Goal: Task Accomplishment & Management: Manage account settings

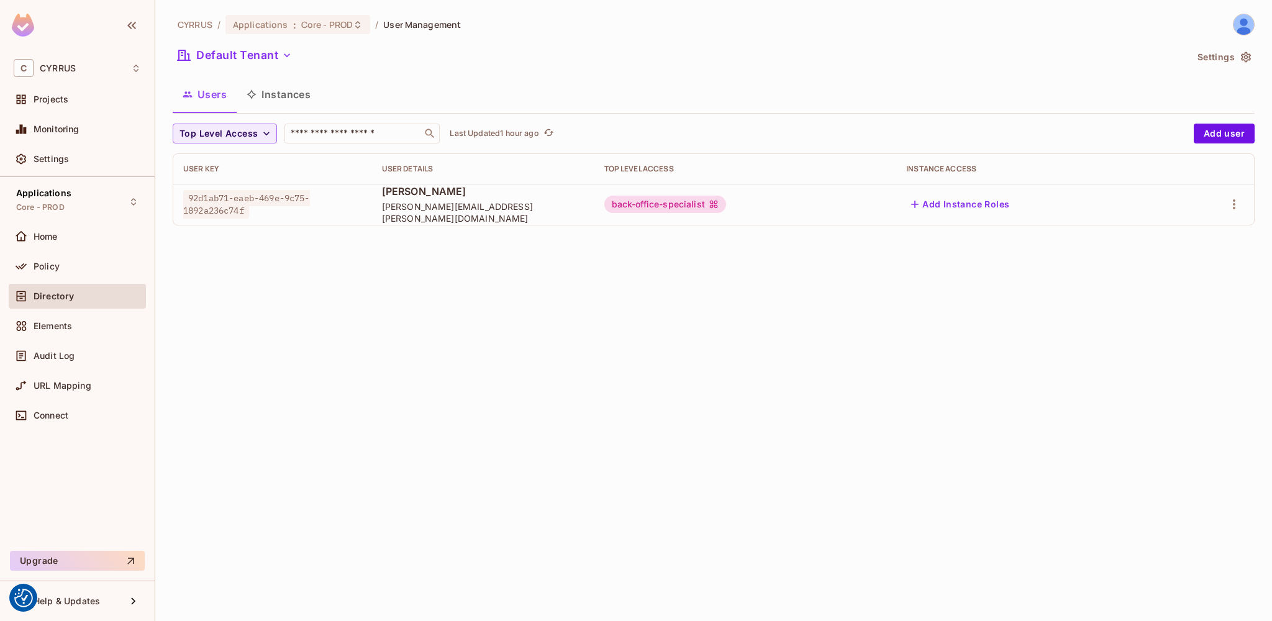
click at [52, 296] on span "Directory" at bounding box center [54, 296] width 40 height 10
click at [54, 276] on div "Policy" at bounding box center [77, 266] width 137 height 25
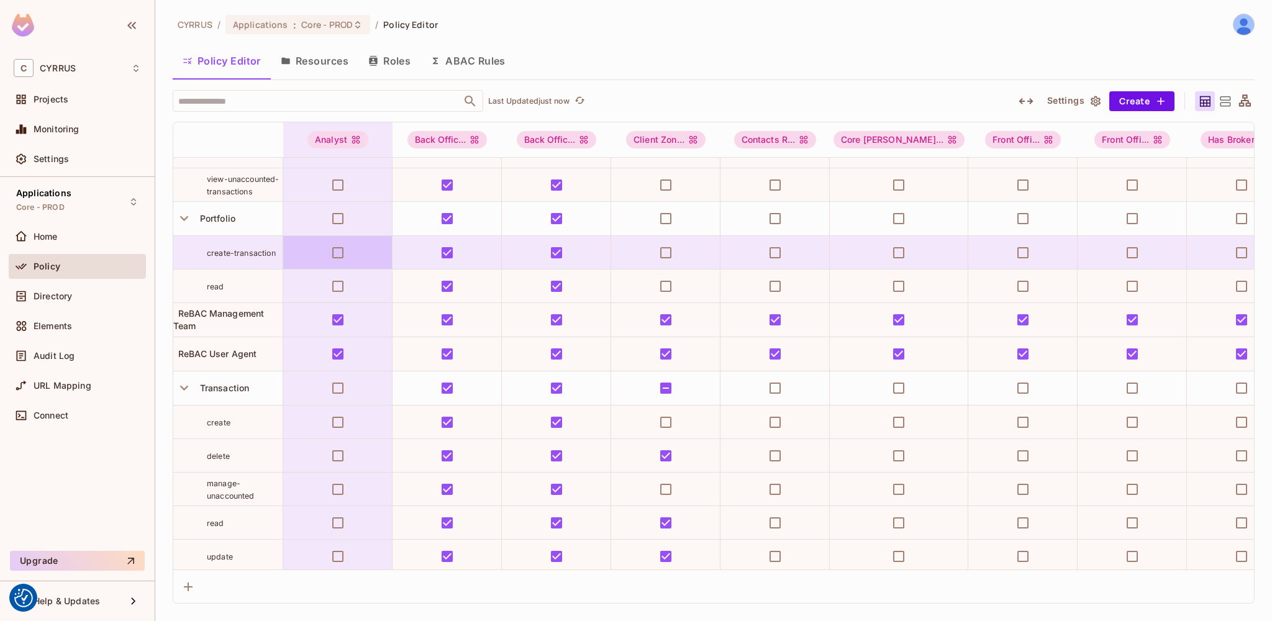
scroll to position [474, 0]
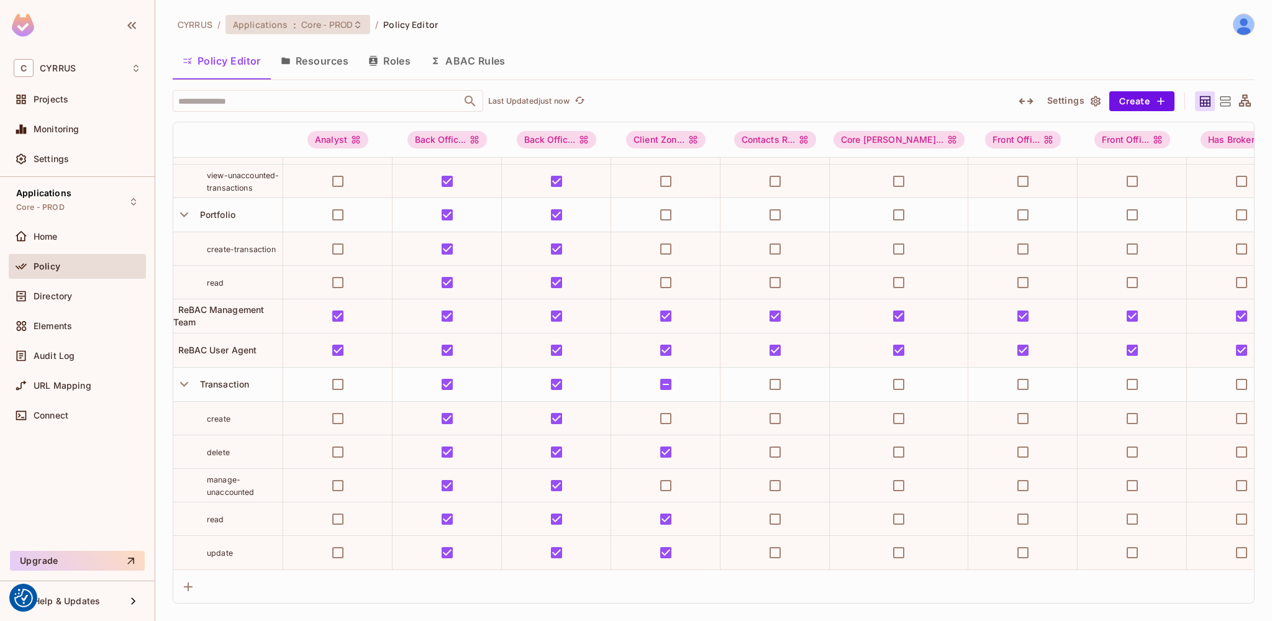
click at [305, 29] on span "Core - PROD" at bounding box center [327, 25] width 52 height 12
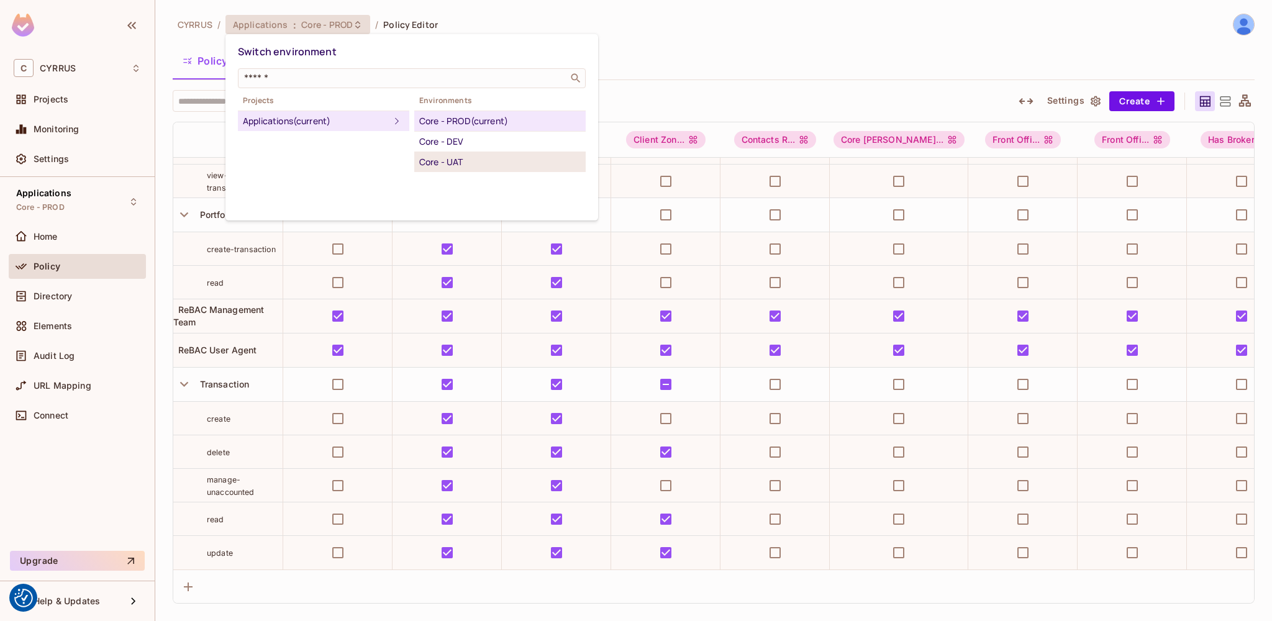
click at [453, 157] on div "Core - UAT" at bounding box center [500, 162] width 162 height 15
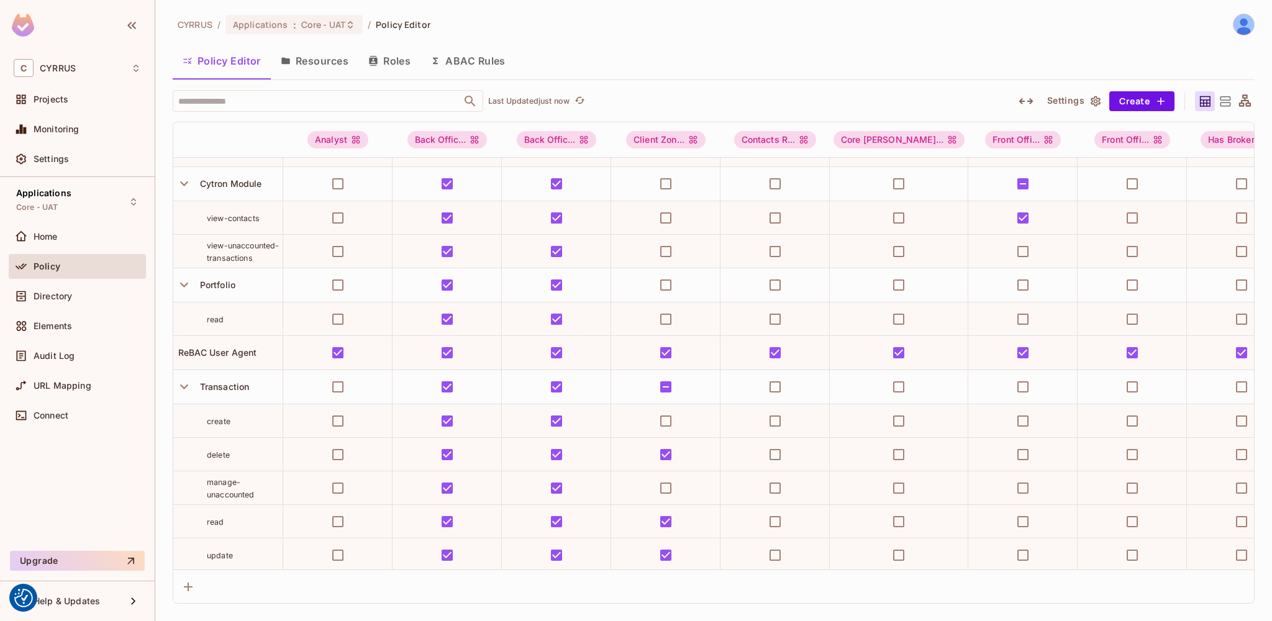
scroll to position [406, 0]
click at [317, 60] on button "Resources" at bounding box center [315, 60] width 88 height 31
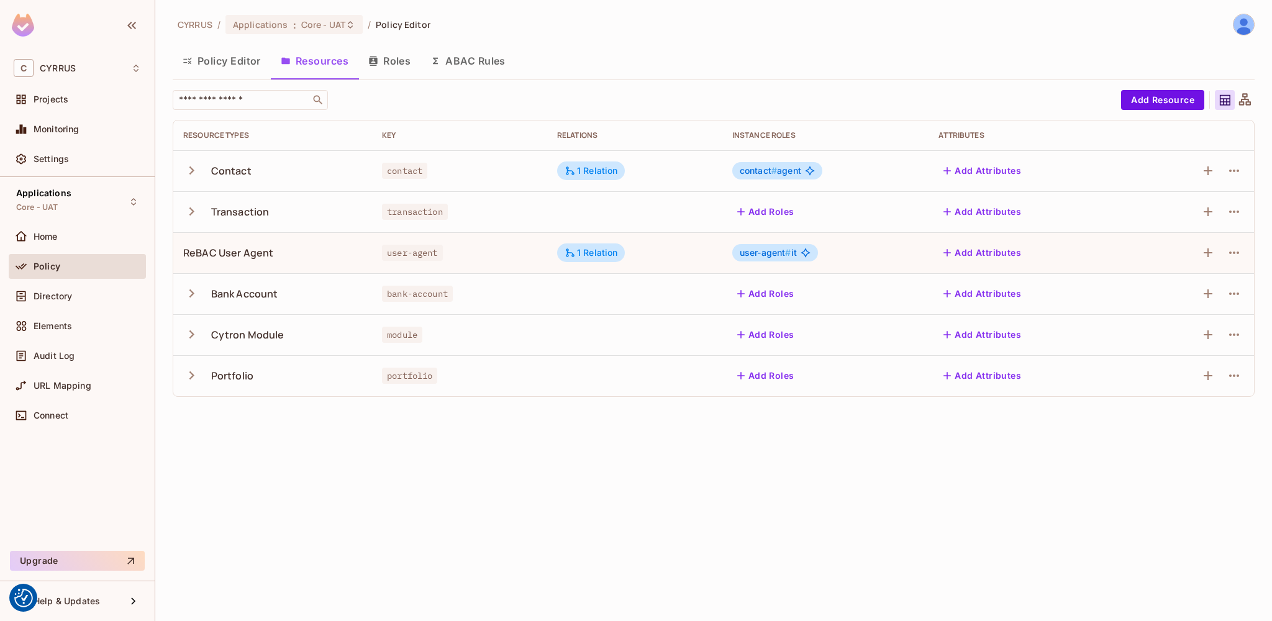
click at [181, 211] on td "Transaction" at bounding box center [272, 211] width 199 height 41
click at [191, 210] on icon "button" at bounding box center [191, 211] width 5 height 8
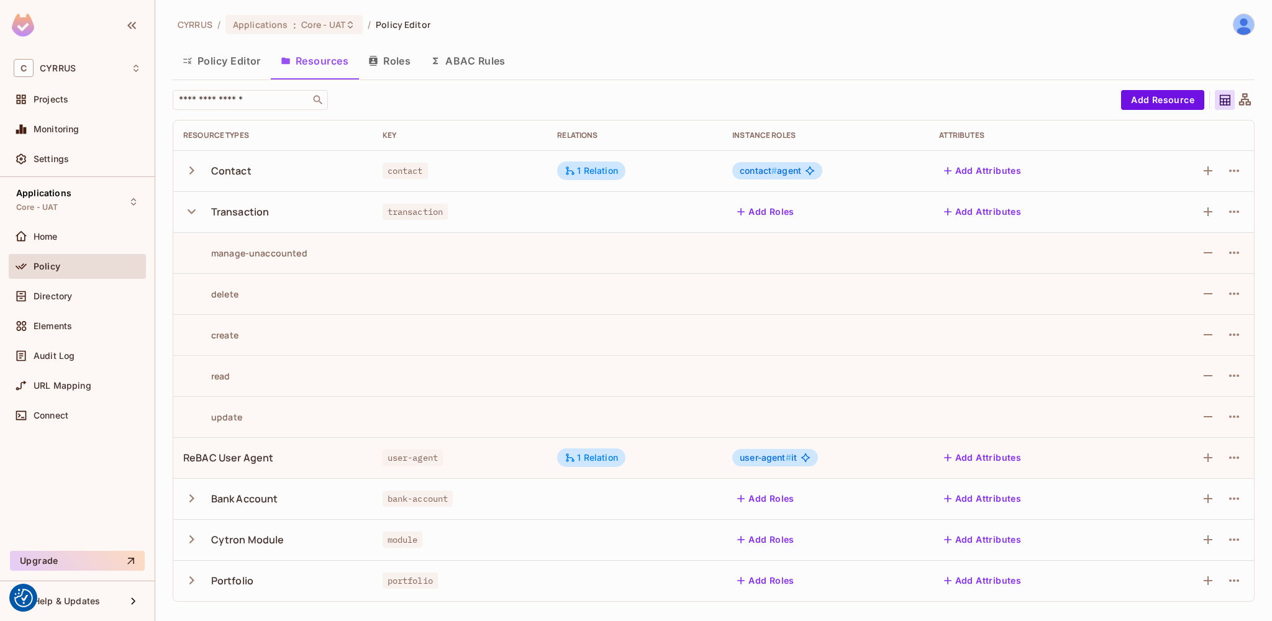
click at [188, 217] on icon "button" at bounding box center [191, 211] width 17 height 17
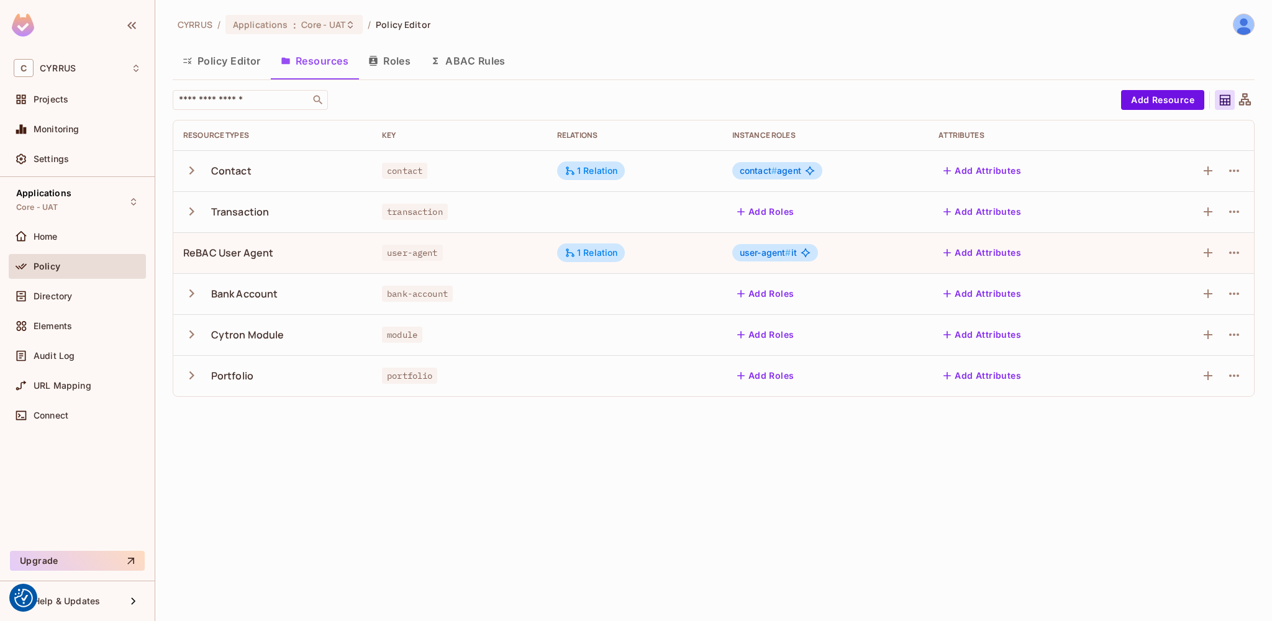
click at [185, 373] on icon "button" at bounding box center [191, 375] width 17 height 17
click at [283, 21] on span "Applications" at bounding box center [260, 25] width 55 height 12
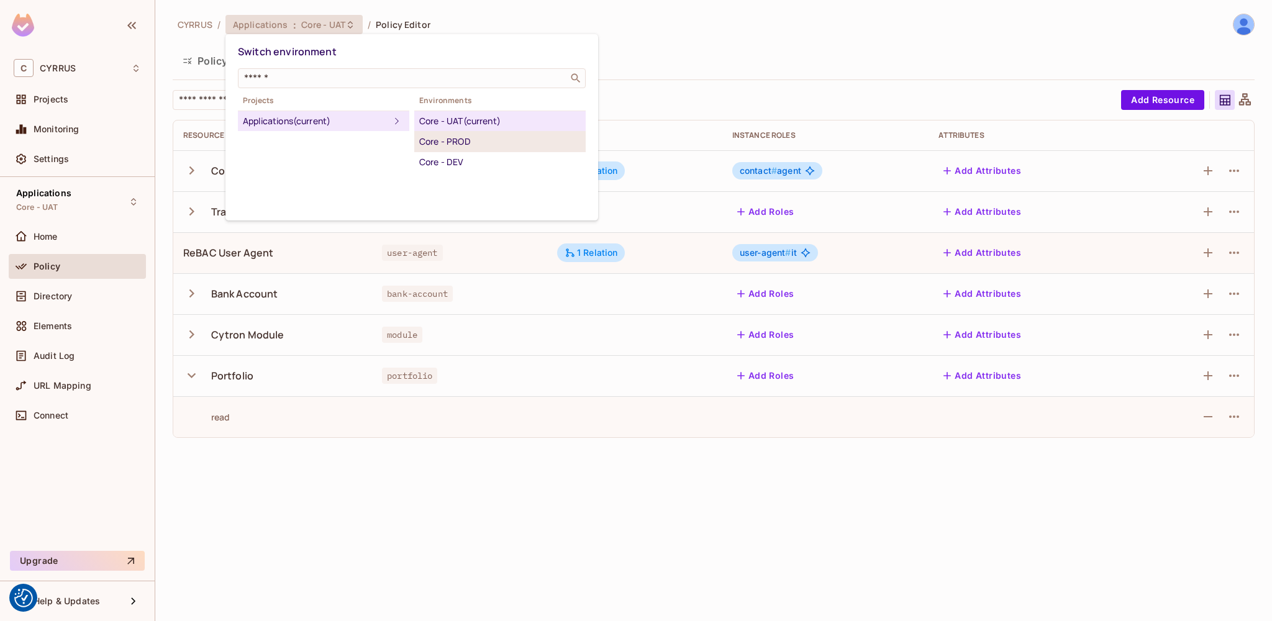
click at [437, 140] on div "Core - PROD" at bounding box center [500, 141] width 162 height 15
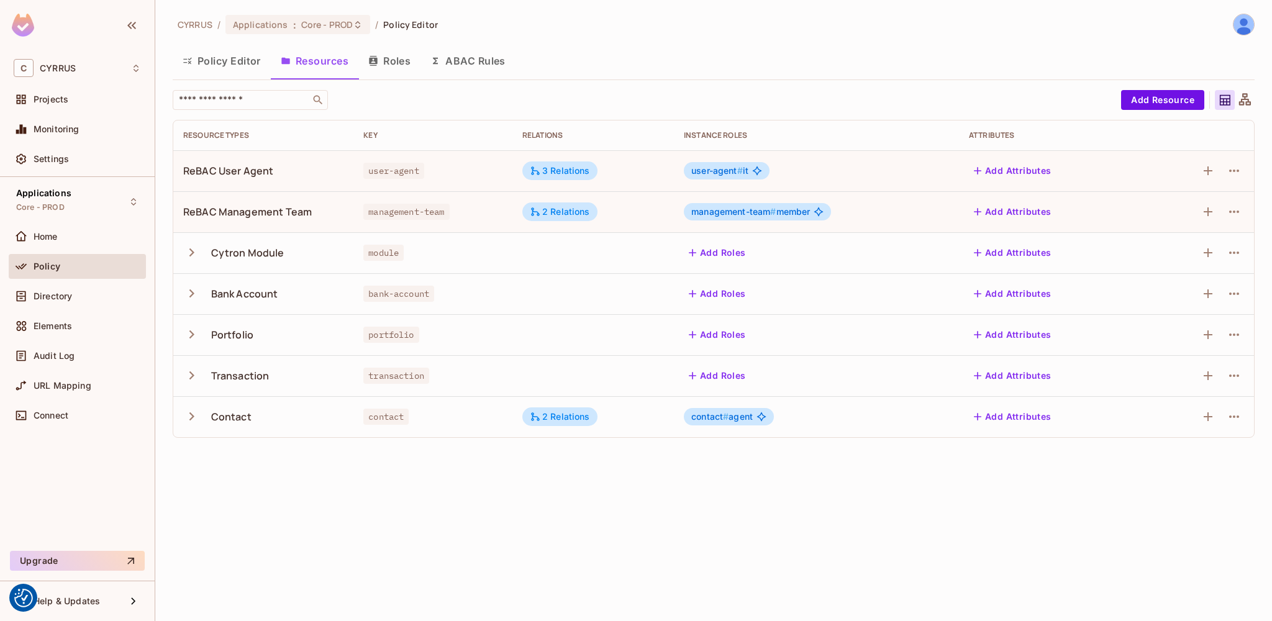
click at [193, 340] on icon "button" at bounding box center [191, 334] width 17 height 17
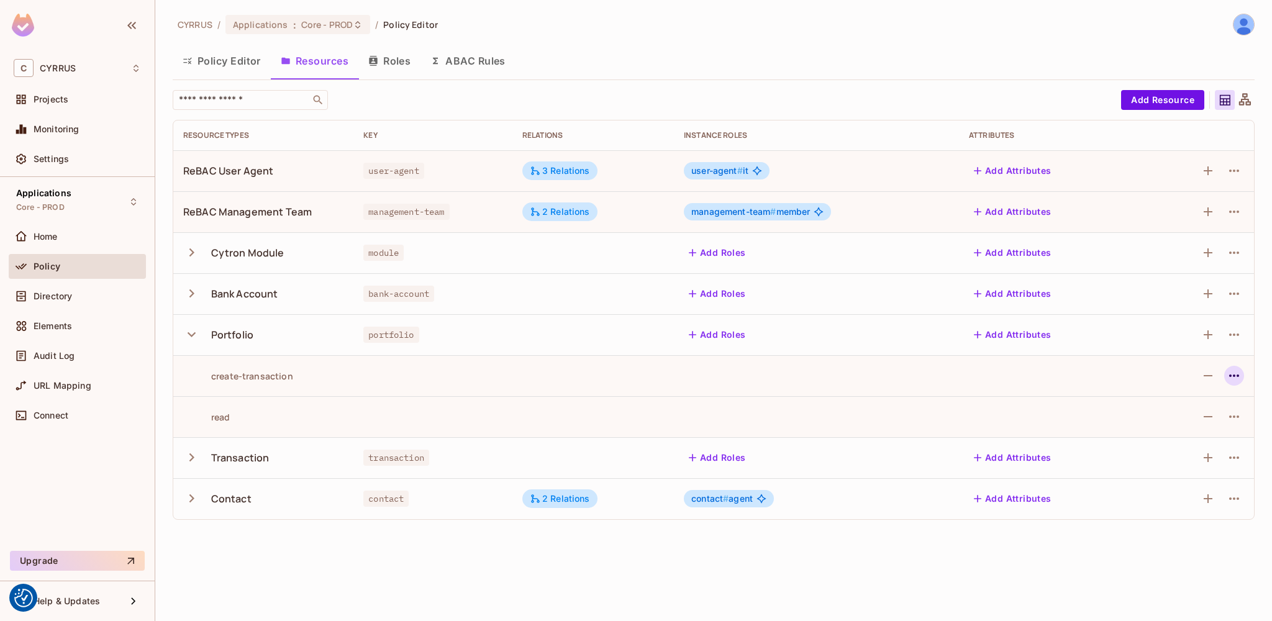
click at [1235, 376] on icon "button" at bounding box center [1234, 376] width 10 height 2
click at [812, 378] on div at bounding box center [636, 310] width 1272 height 621
click at [216, 58] on button "Policy Editor" at bounding box center [222, 60] width 98 height 31
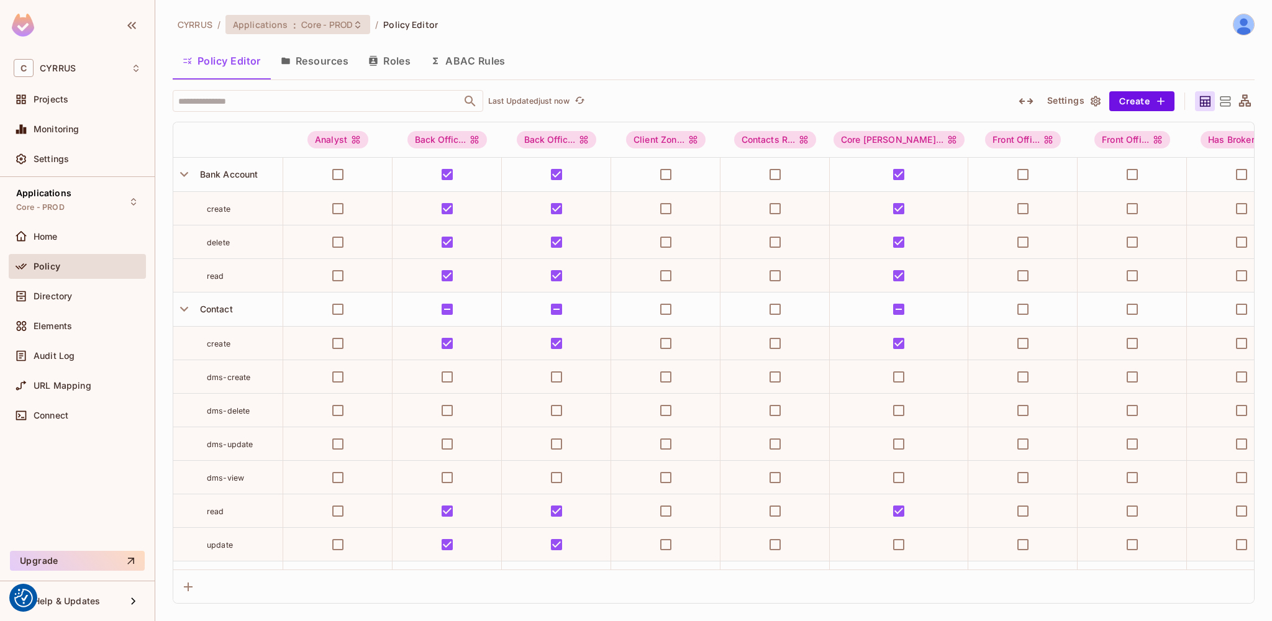
click at [283, 21] on span "Applications" at bounding box center [260, 25] width 55 height 12
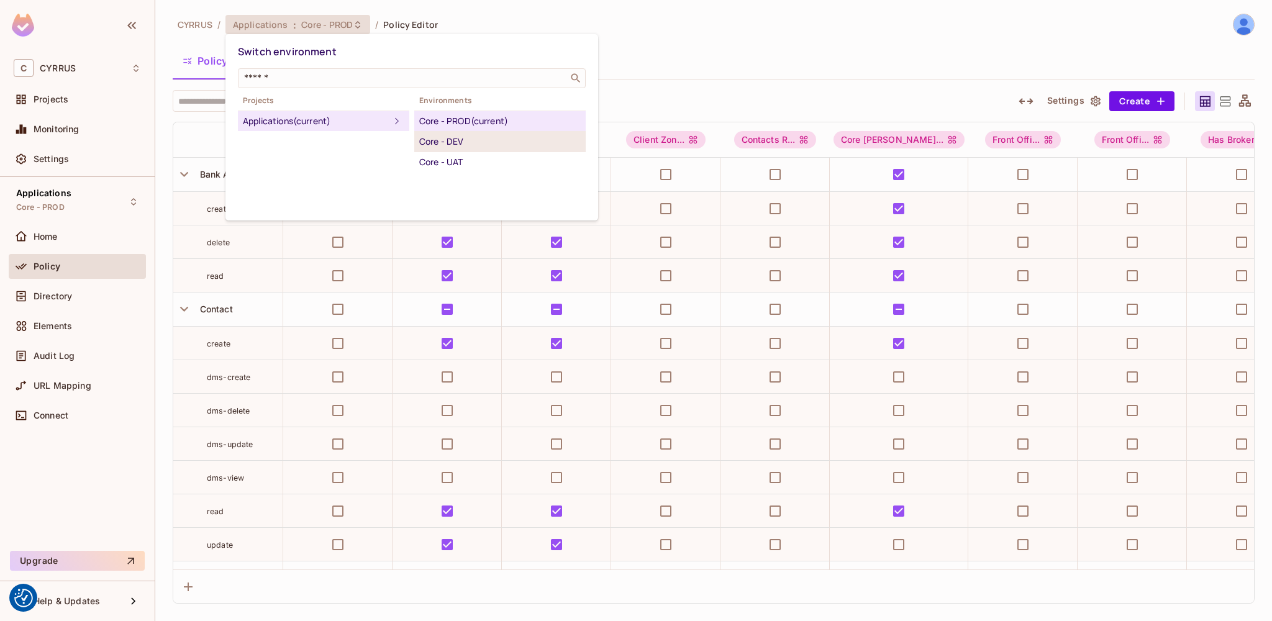
click at [446, 147] on div "Core - DEV" at bounding box center [500, 141] width 162 height 15
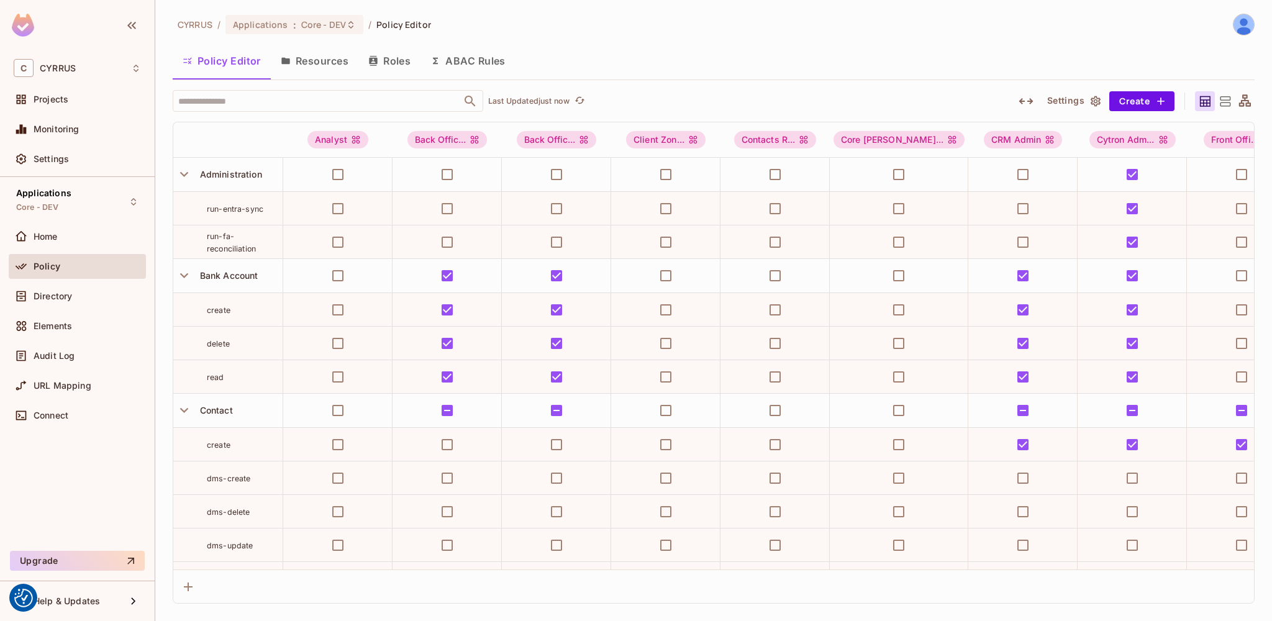
click at [306, 63] on button "Resources" at bounding box center [315, 60] width 88 height 31
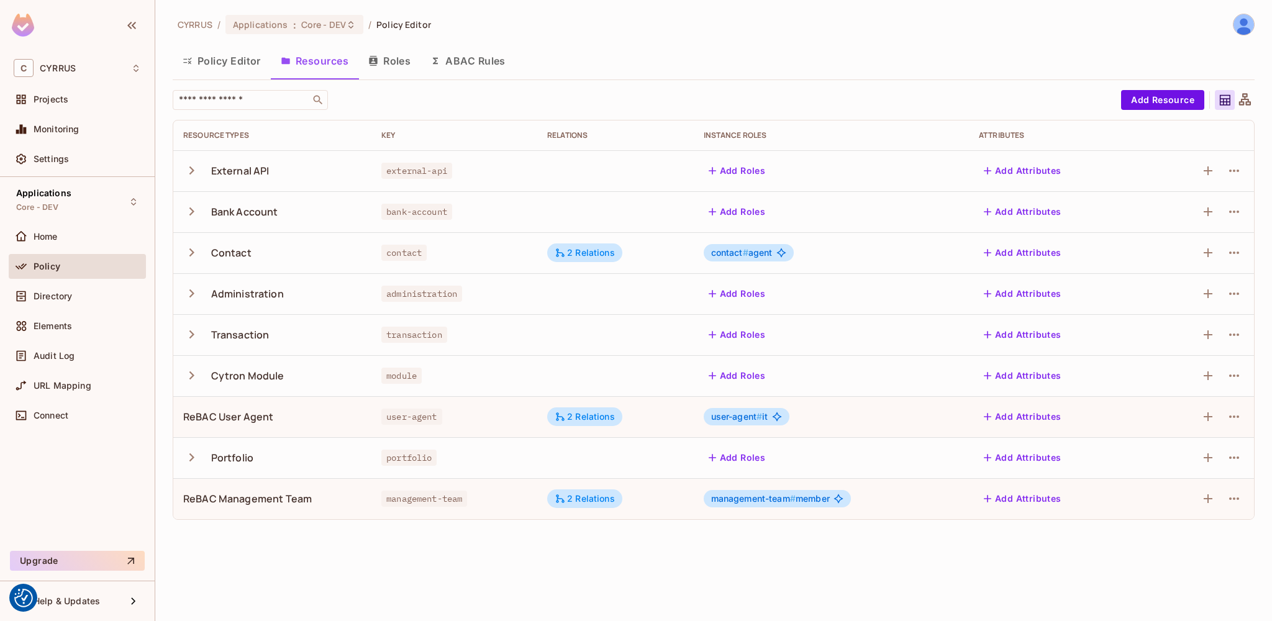
click at [193, 453] on icon "button" at bounding box center [191, 457] width 17 height 17
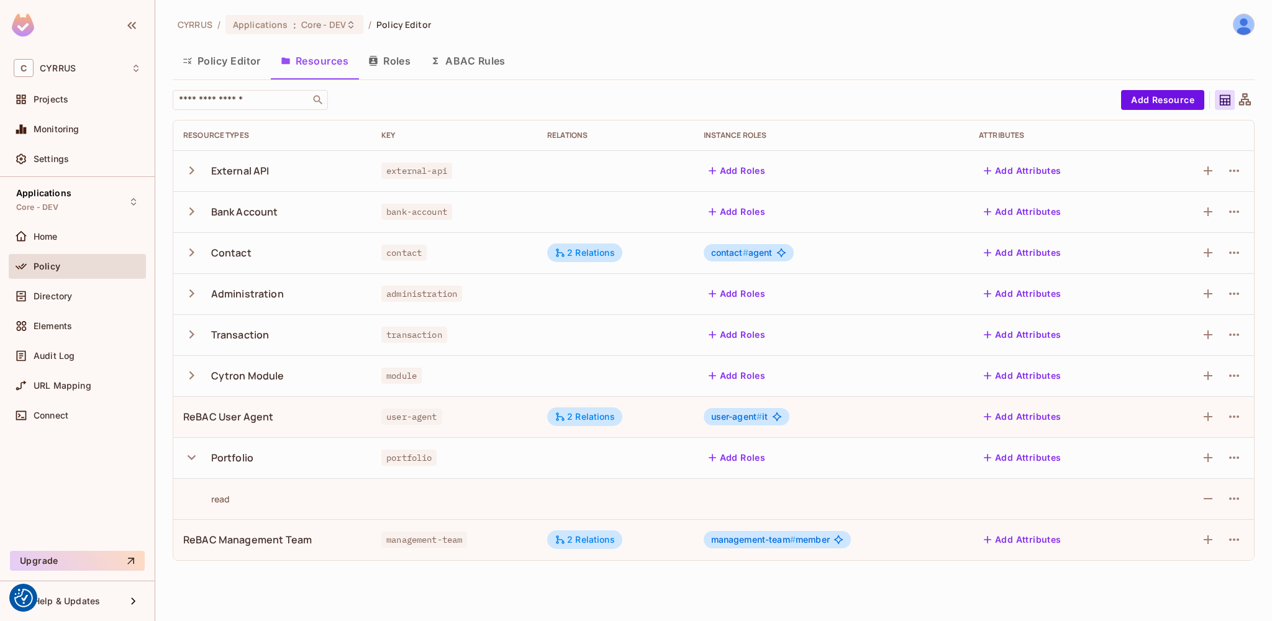
click at [373, 63] on icon "button" at bounding box center [373, 61] width 8 height 10
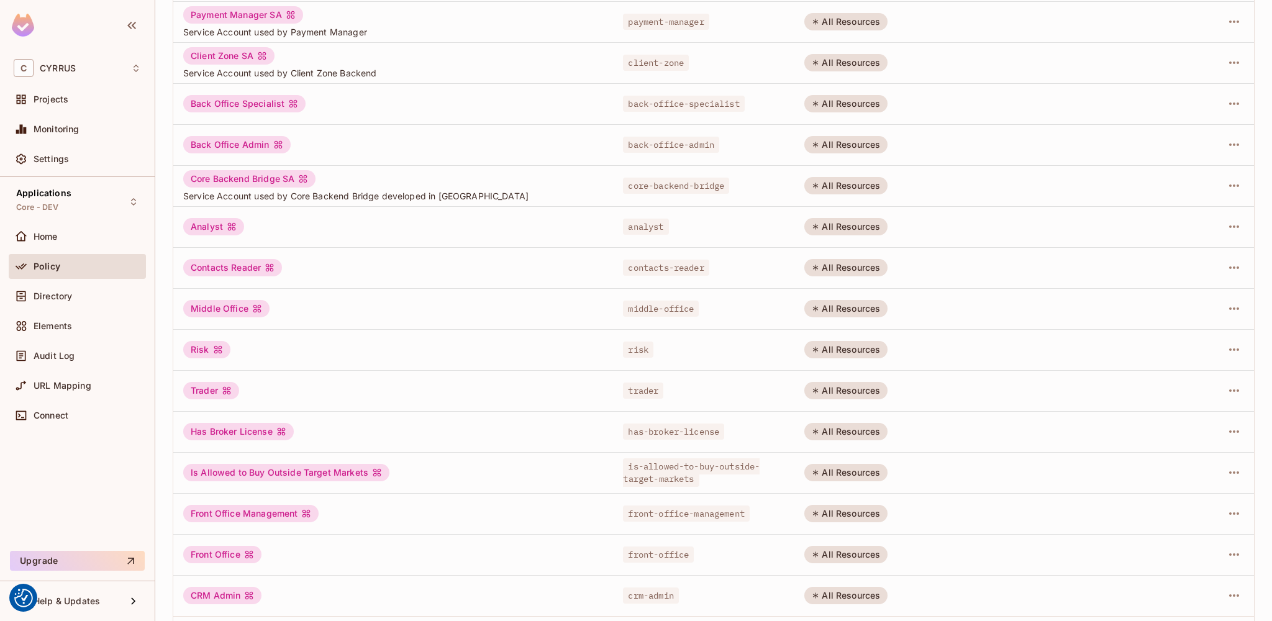
scroll to position [196, 0]
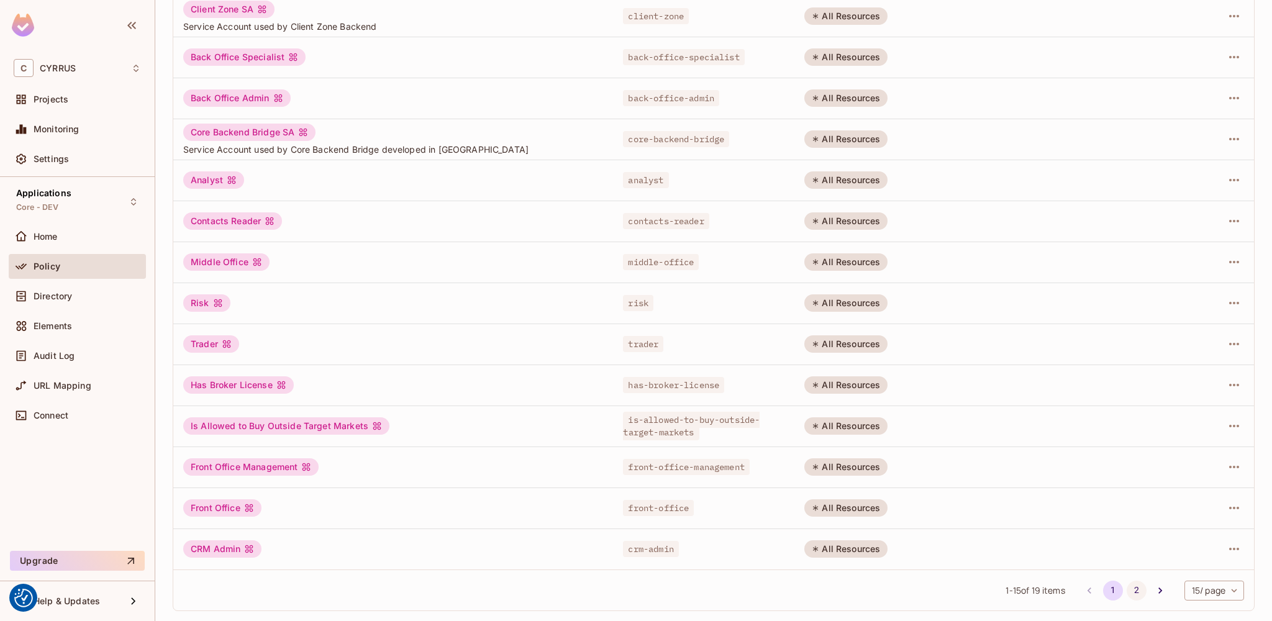
click at [1128, 594] on button "2" at bounding box center [1137, 591] width 20 height 20
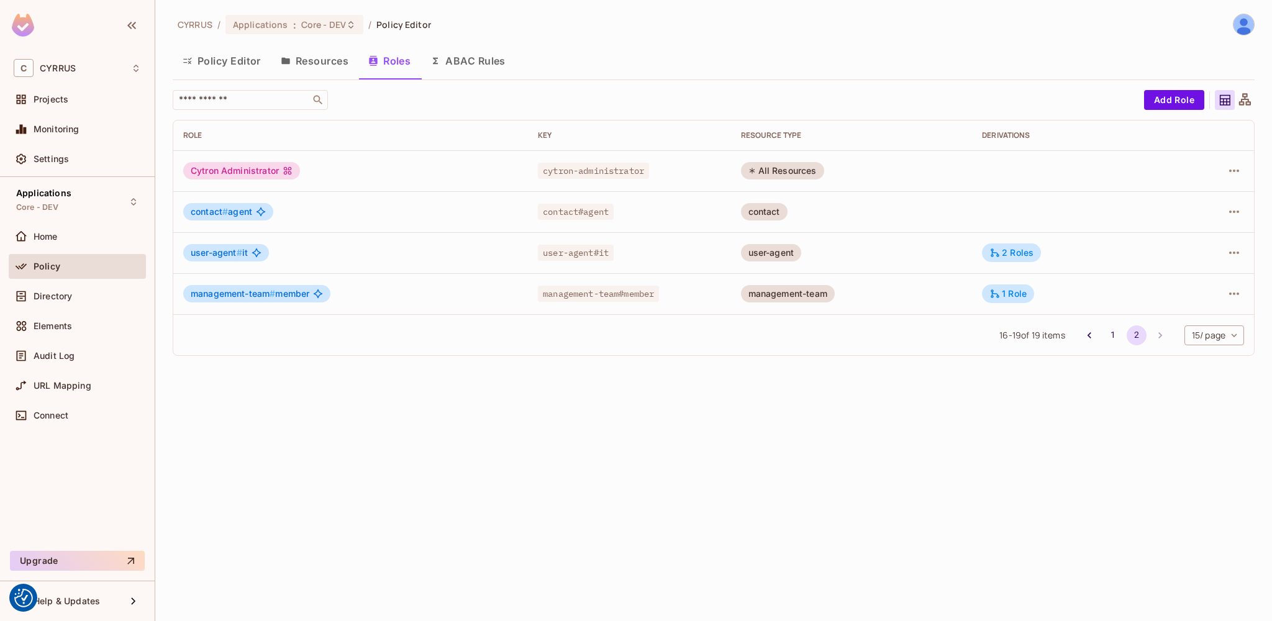
scroll to position [0, 0]
click at [287, 25] on div "Applications : Core - DEV" at bounding box center [287, 25] width 108 height 12
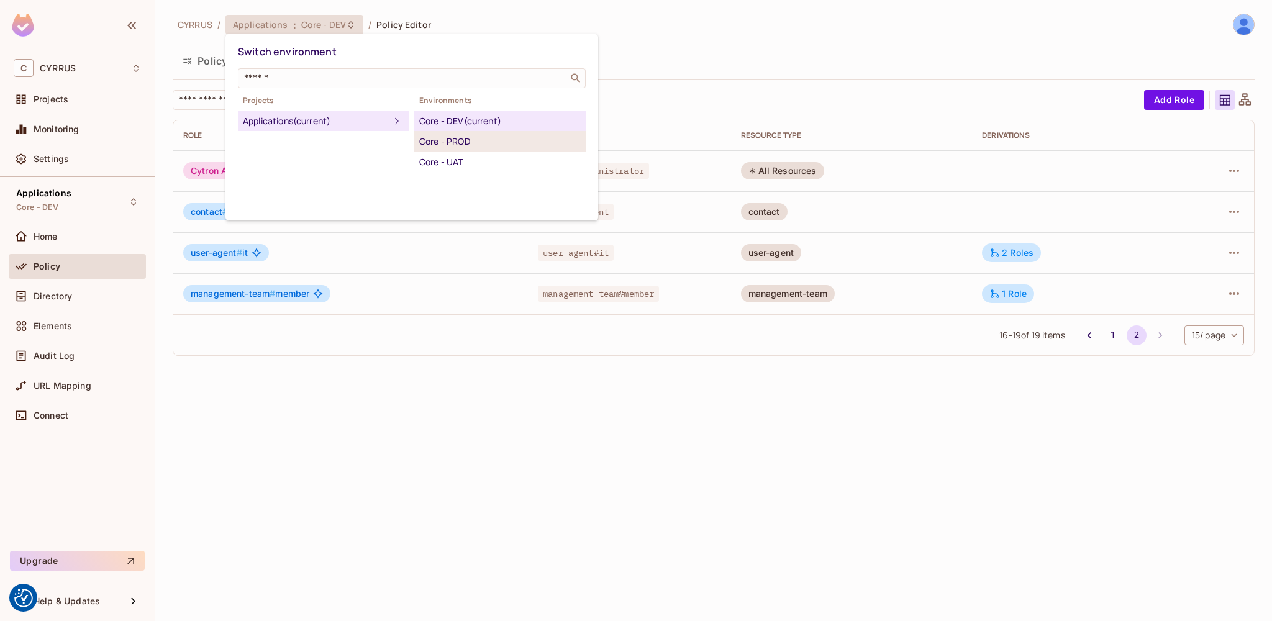
click at [479, 145] on div "Core - PROD" at bounding box center [500, 141] width 162 height 15
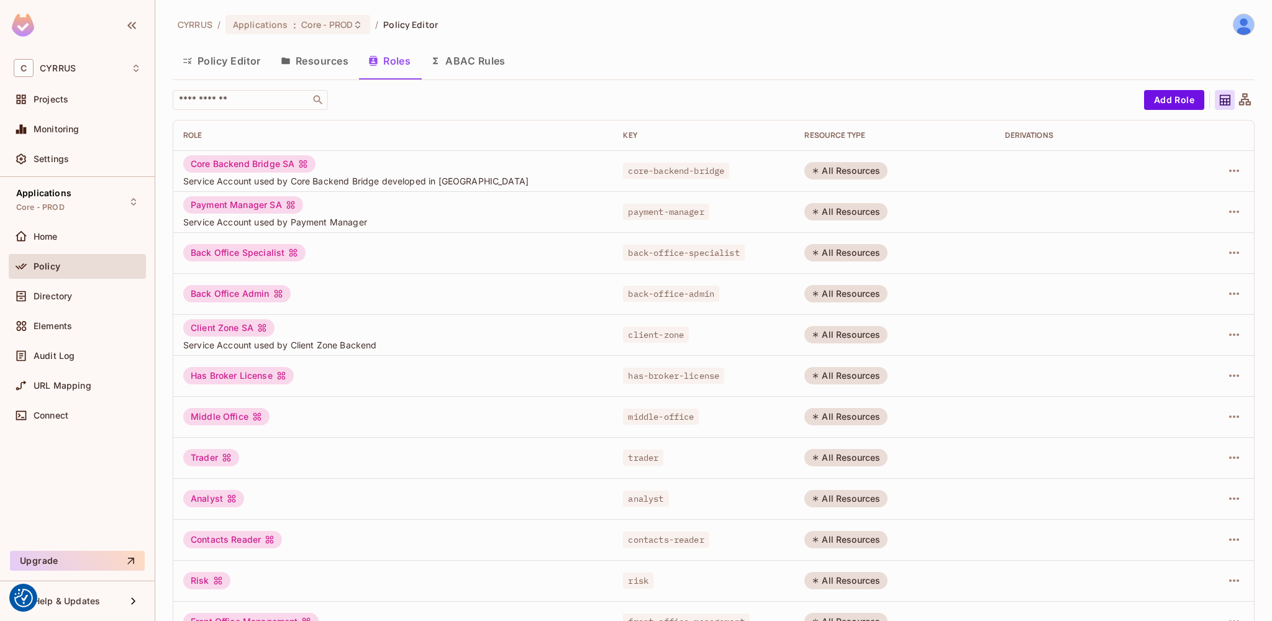
scroll to position [196, 0]
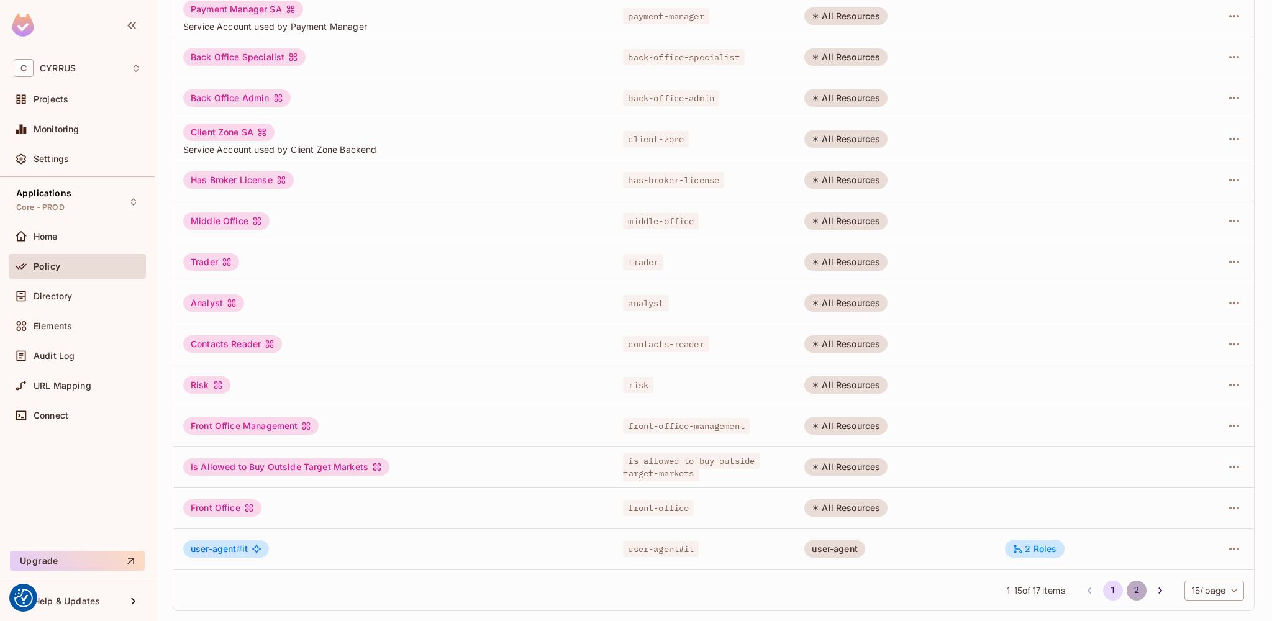
click at [1127, 588] on button "2" at bounding box center [1137, 591] width 20 height 20
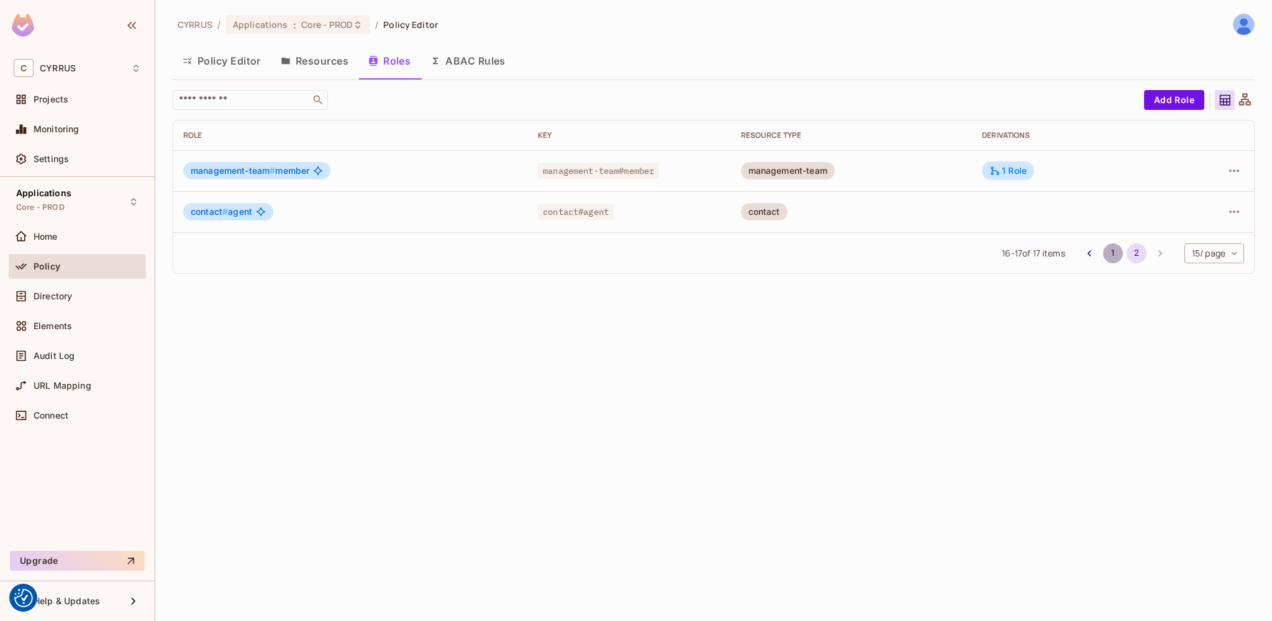
click at [1114, 259] on button "1" at bounding box center [1113, 253] width 20 height 20
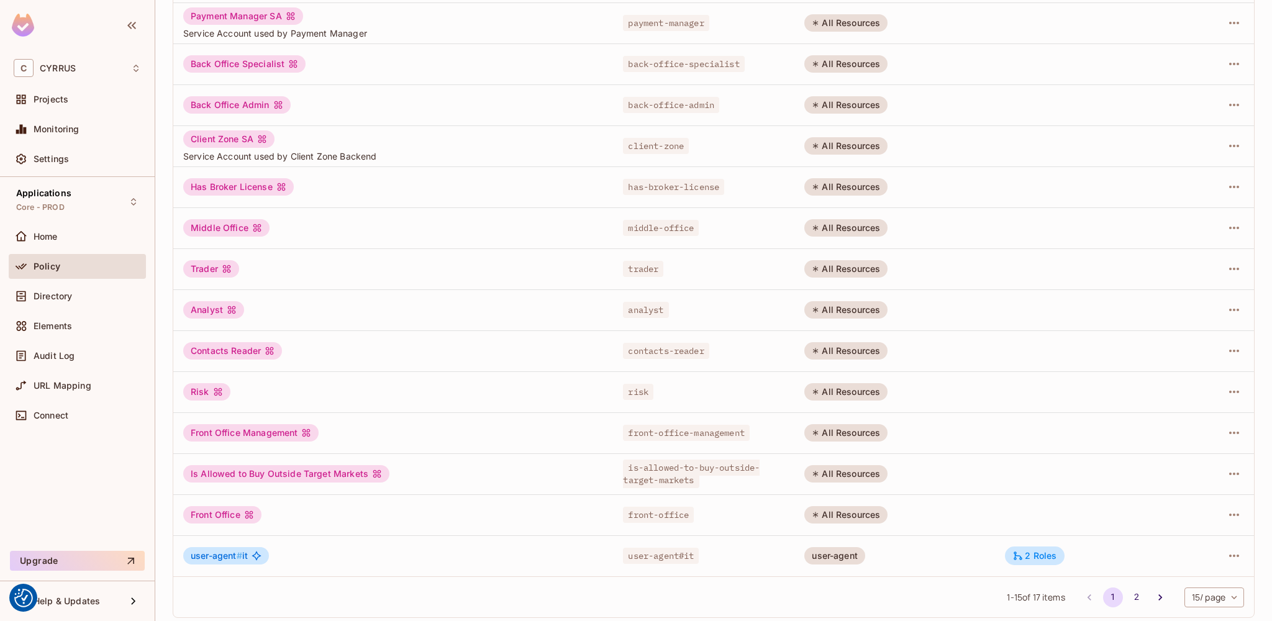
scroll to position [196, 0]
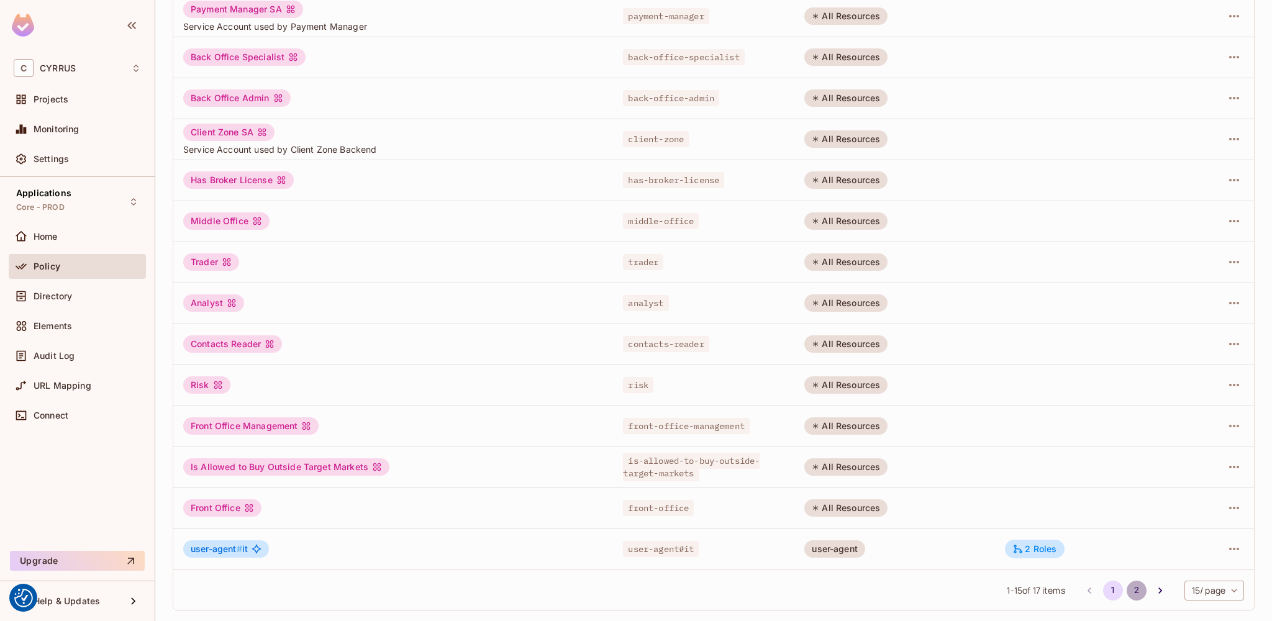
click at [1127, 594] on button "2" at bounding box center [1137, 591] width 20 height 20
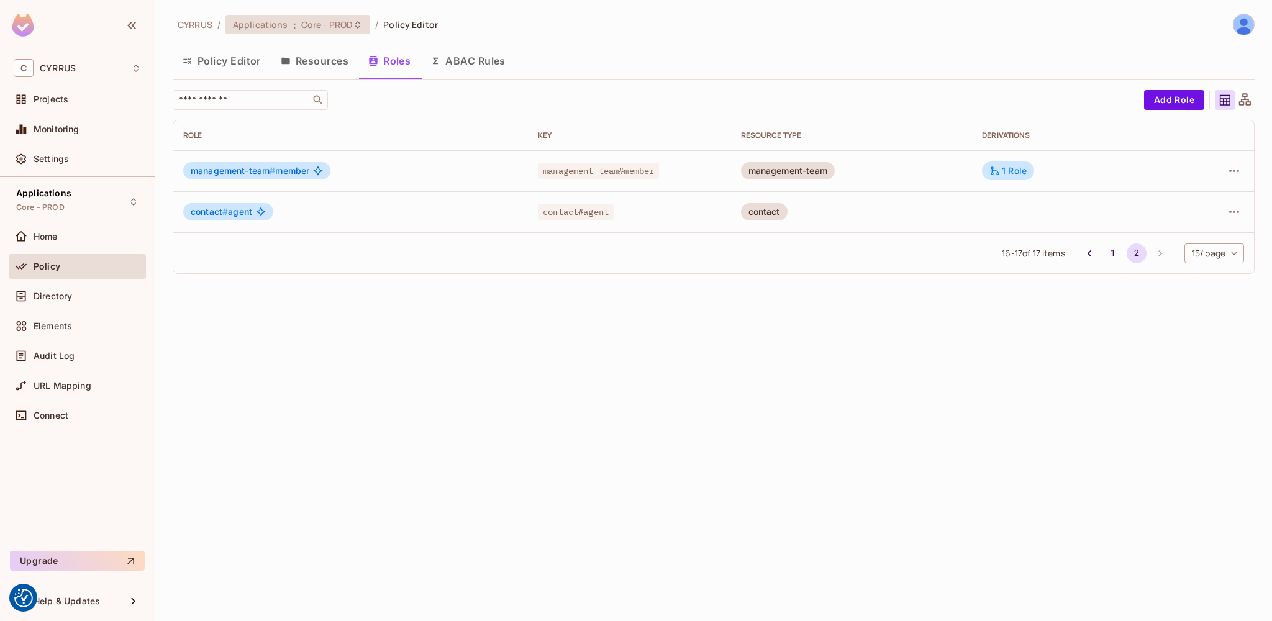
click at [334, 27] on span "Core - PROD" at bounding box center [327, 25] width 52 height 12
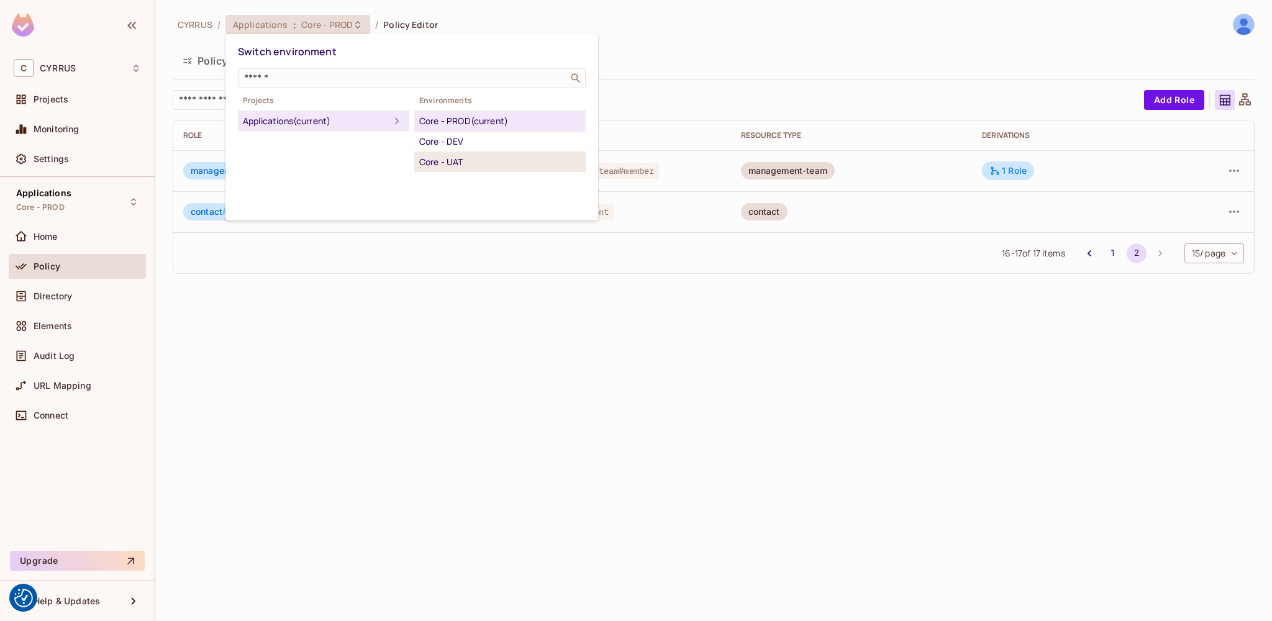
click at [489, 158] on div "Core - UAT" at bounding box center [500, 162] width 162 height 15
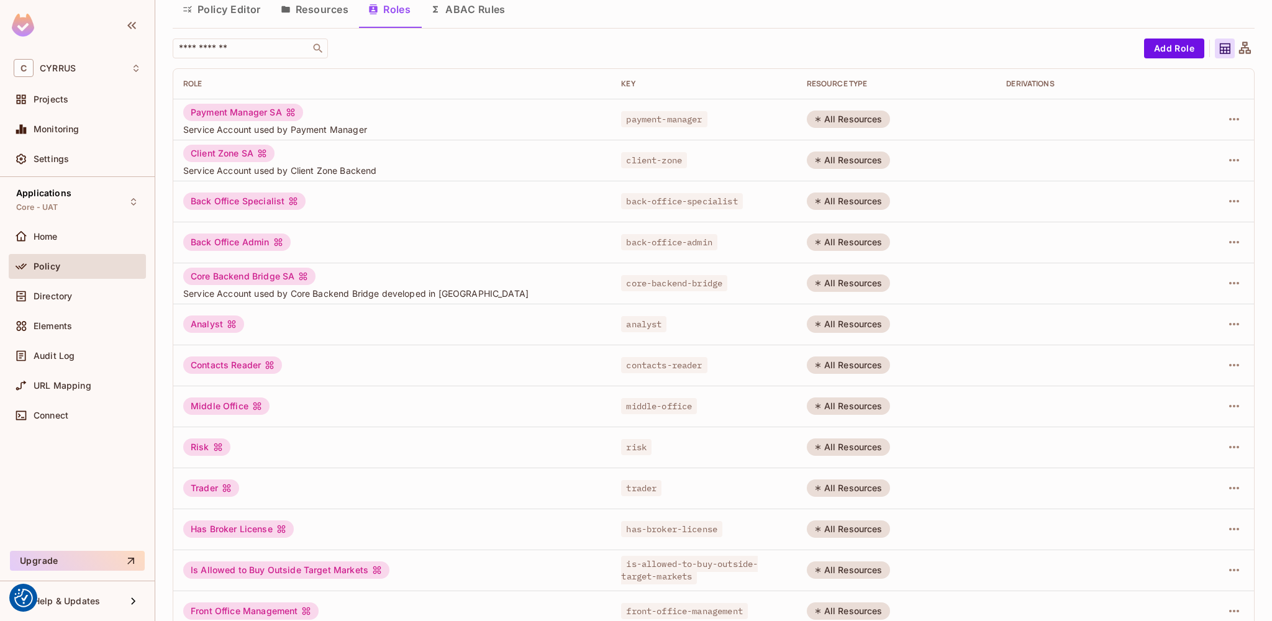
scroll to position [196, 0]
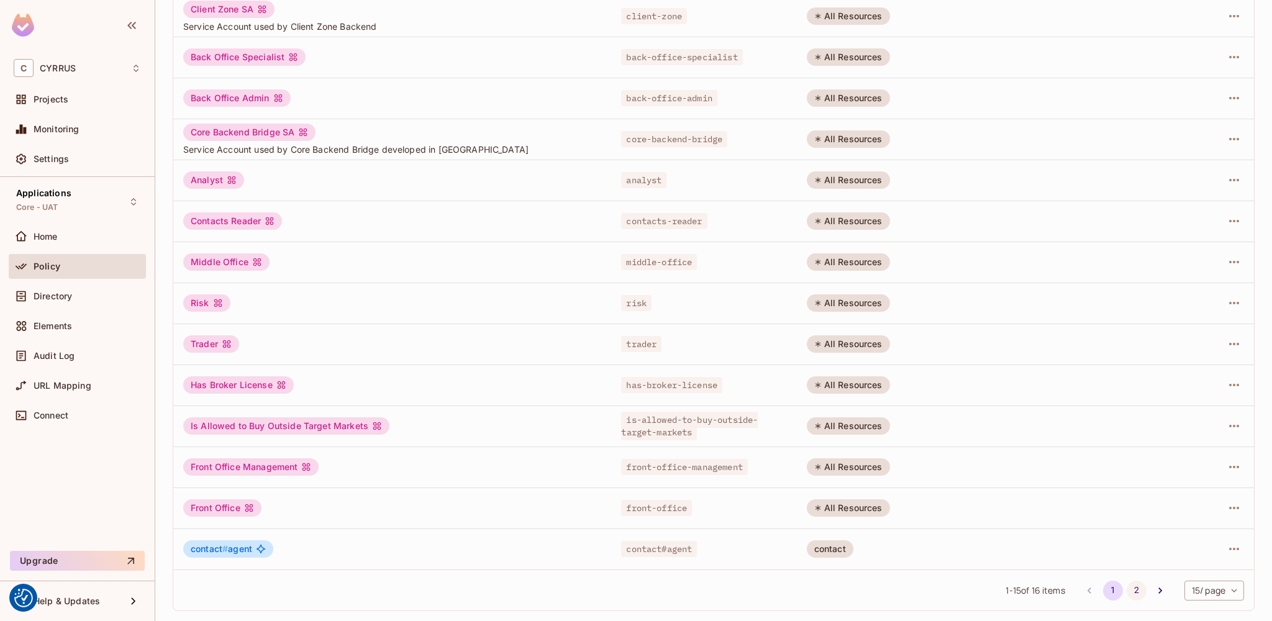
click at [1127, 586] on button "2" at bounding box center [1137, 591] width 20 height 20
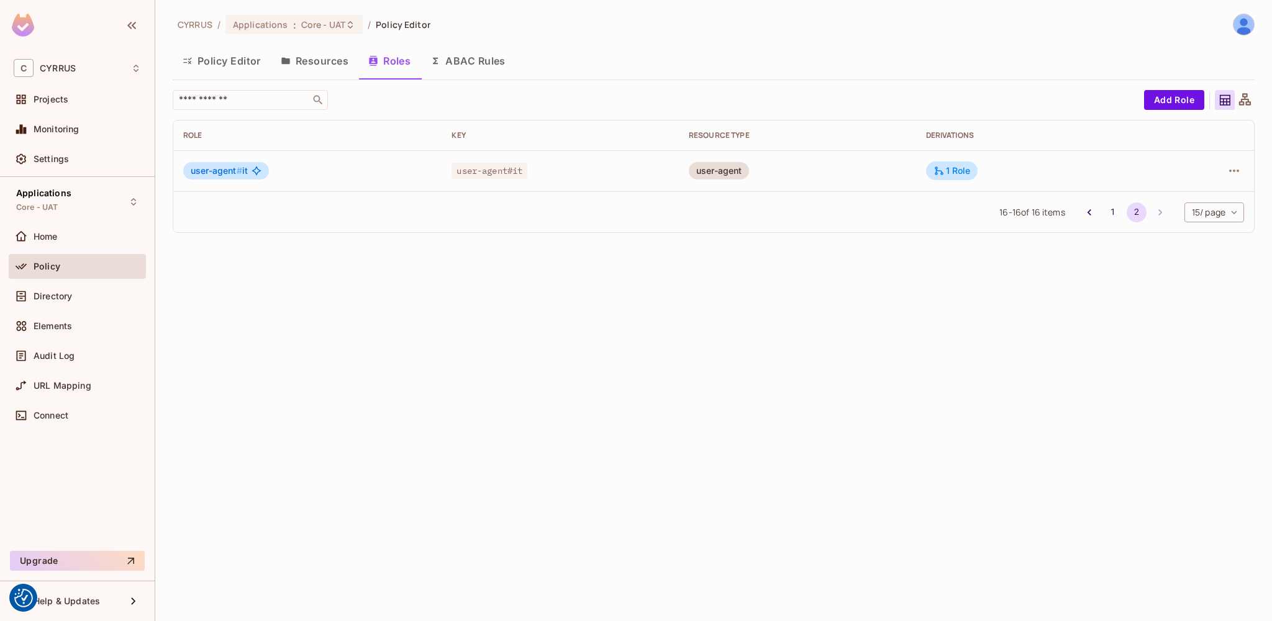
scroll to position [0, 0]
click at [1103, 211] on button "1" at bounding box center [1113, 212] width 20 height 20
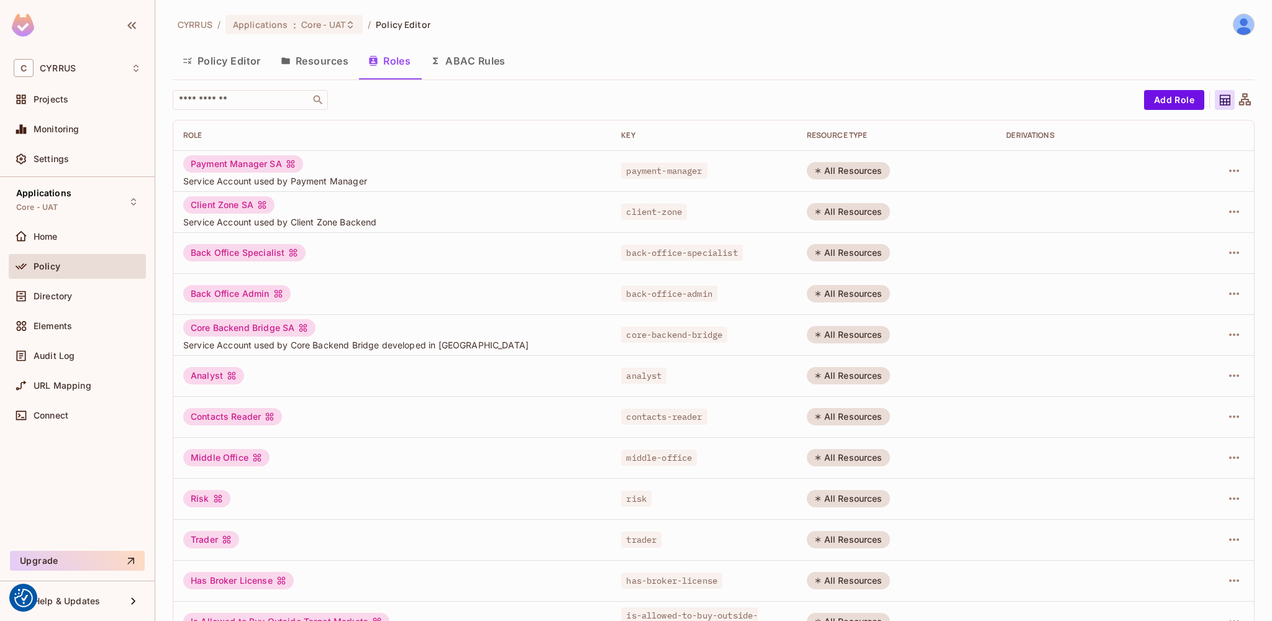
click at [315, 62] on button "Resources" at bounding box center [315, 60] width 88 height 31
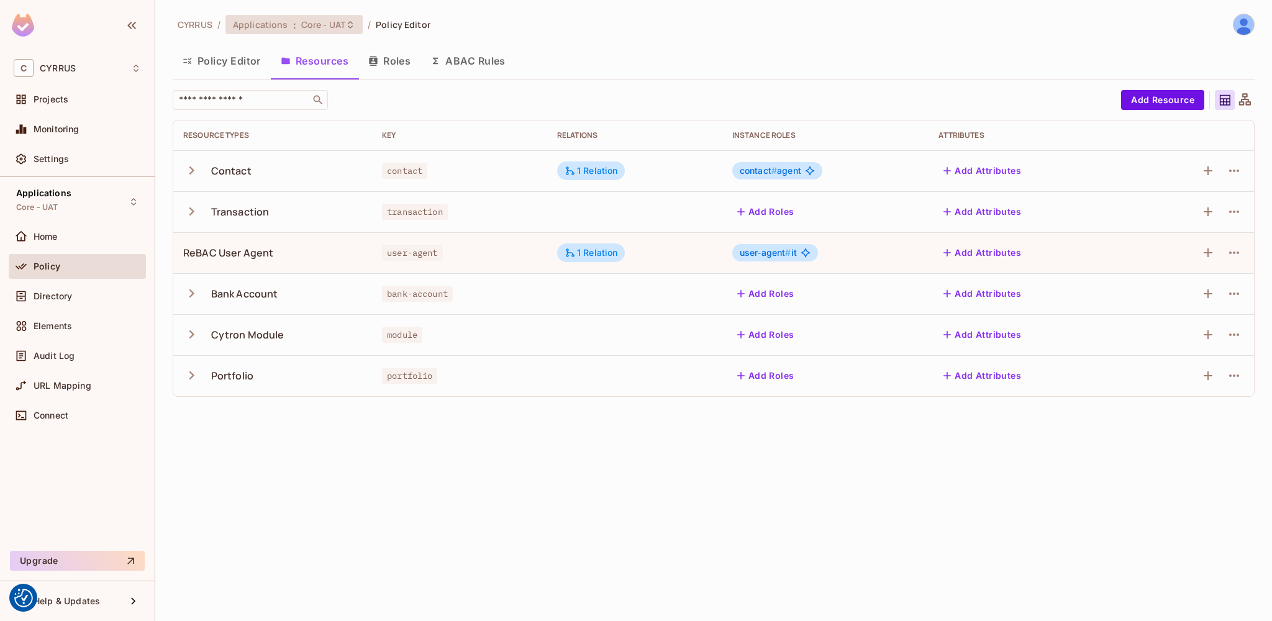
click at [312, 27] on span "Core - UAT" at bounding box center [323, 25] width 44 height 12
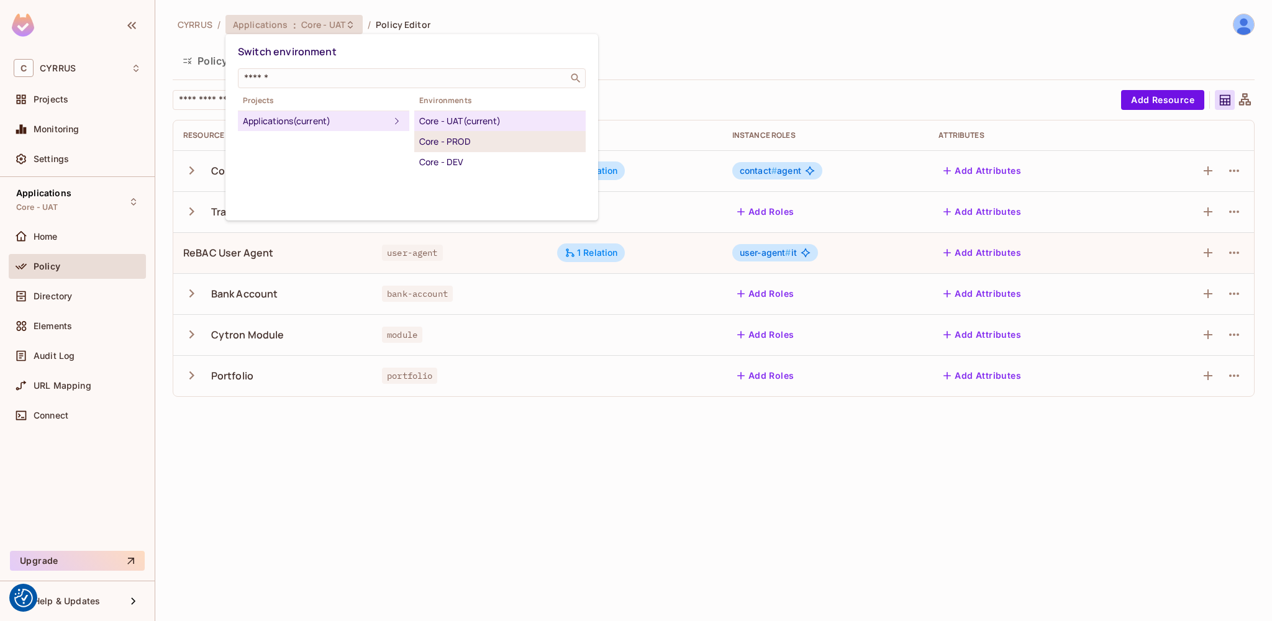
click at [465, 137] on div "Core - PROD" at bounding box center [500, 141] width 162 height 15
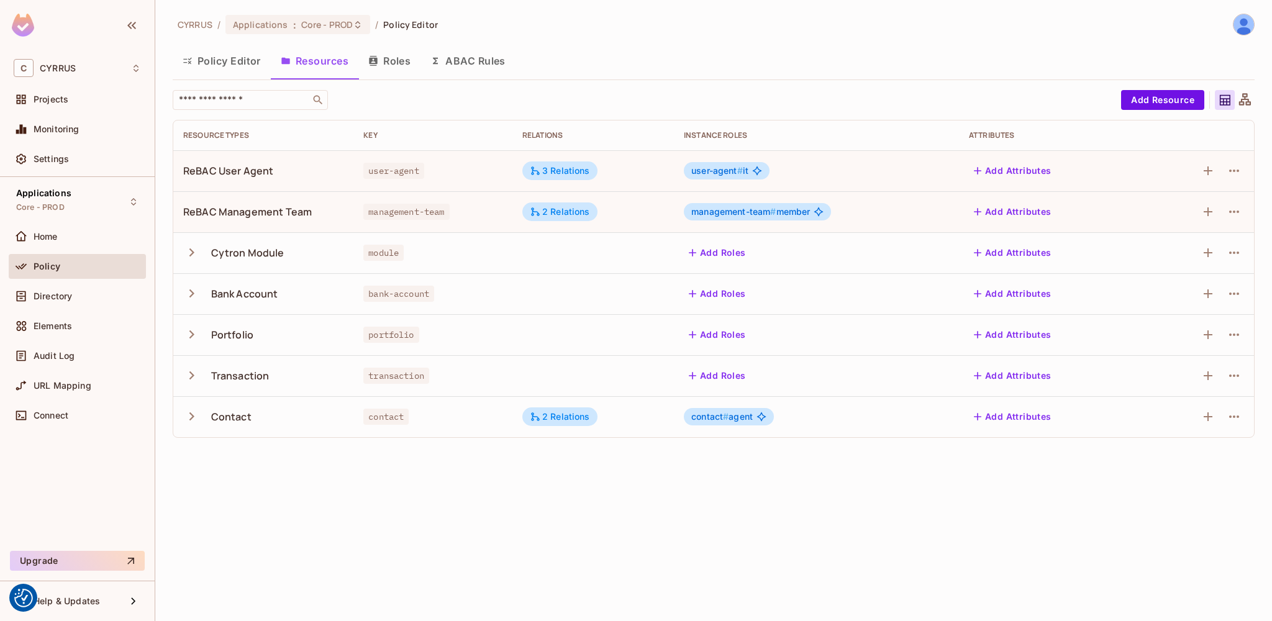
click at [190, 335] on icon "button" at bounding box center [191, 334] width 17 height 17
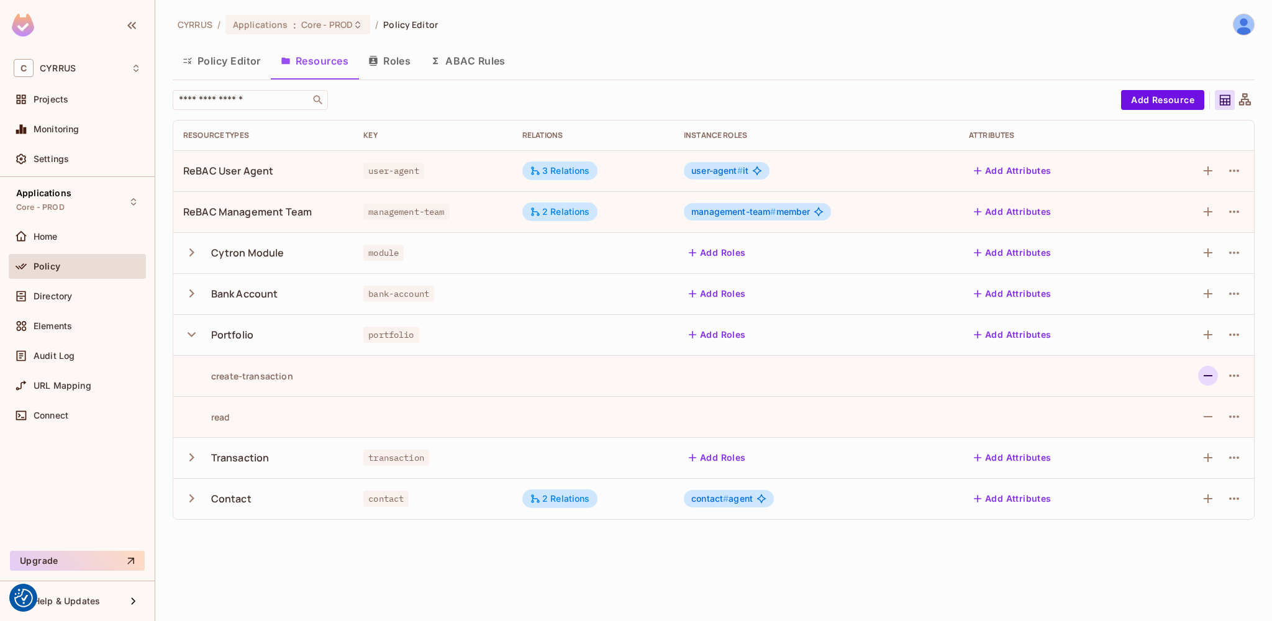
click at [1204, 377] on icon "button" at bounding box center [1208, 375] width 15 height 15
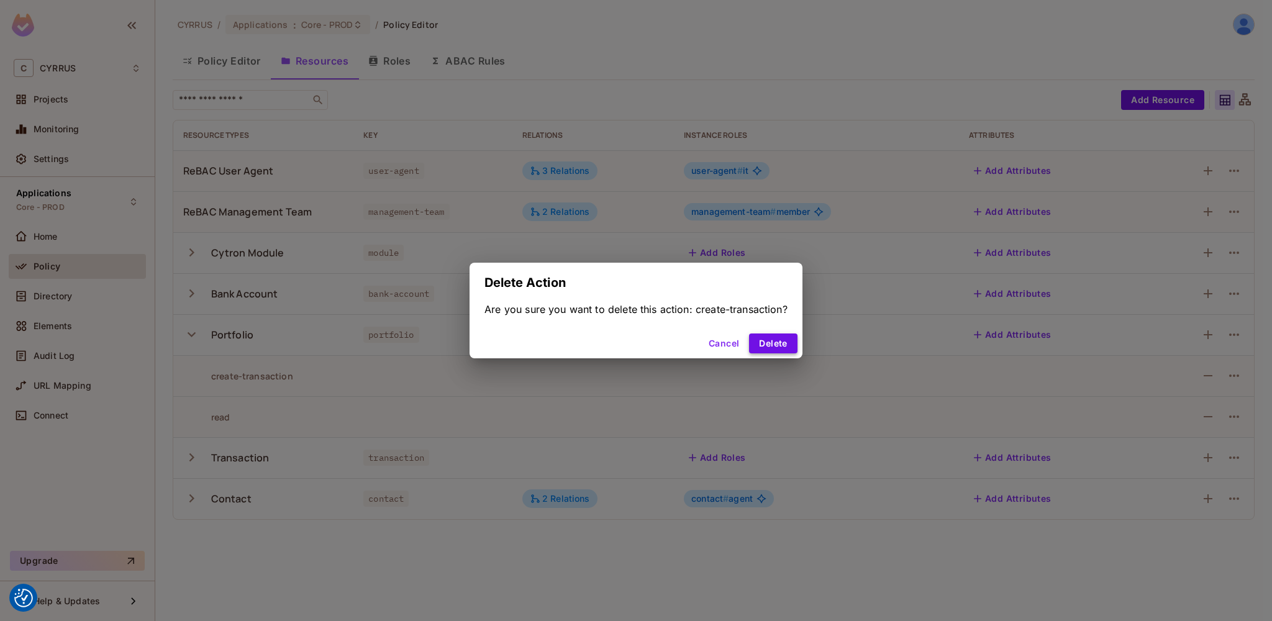
click at [780, 345] on button "Delete" at bounding box center [773, 344] width 48 height 20
